Goal: Find specific page/section: Find specific page/section

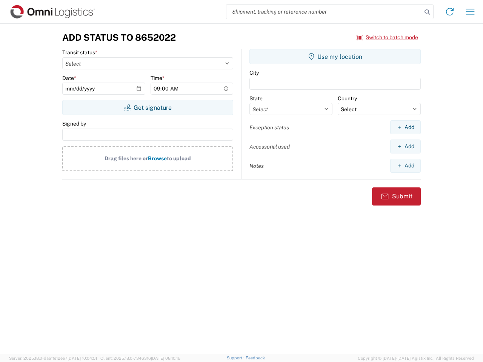
click at [324, 12] on input "search" at bounding box center [323, 12] width 195 height 14
click at [427, 12] on icon at bounding box center [427, 12] width 11 height 11
click at [449, 12] on icon at bounding box center [449, 12] width 12 height 12
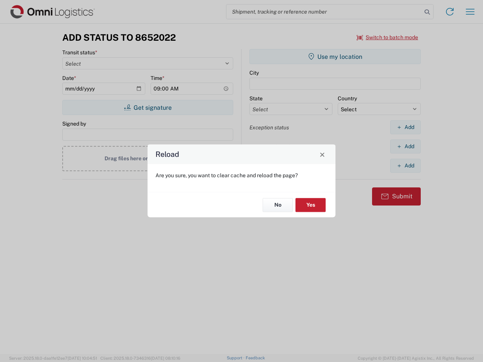
click at [470, 12] on div "Reload Are you sure, you want to clear cache and reload the page? No Yes" at bounding box center [241, 181] width 483 height 362
click at [387, 37] on div "Reload Are you sure, you want to clear cache and reload the page? No Yes" at bounding box center [241, 181] width 483 height 362
click at [147, 107] on div "Reload Are you sure, you want to clear cache and reload the page? No Yes" at bounding box center [241, 181] width 483 height 362
click at [335, 57] on div "Reload Are you sure, you want to clear cache and reload the page? No Yes" at bounding box center [241, 181] width 483 height 362
click at [405, 127] on div "Reload Are you sure, you want to clear cache and reload the page? No Yes" at bounding box center [241, 181] width 483 height 362
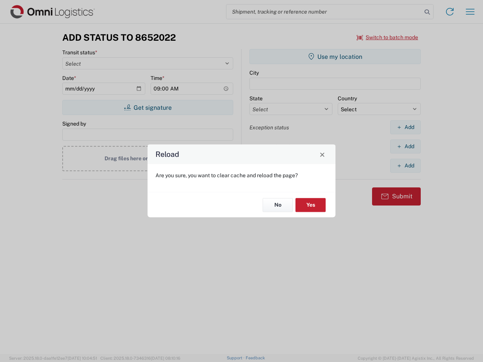
click at [405, 146] on div "Reload Are you sure, you want to clear cache and reload the page? No Yes" at bounding box center [241, 181] width 483 height 362
click at [405, 166] on div "Reload Are you sure, you want to clear cache and reload the page? No Yes" at bounding box center [241, 181] width 483 height 362
